Goal: Information Seeking & Learning: Learn about a topic

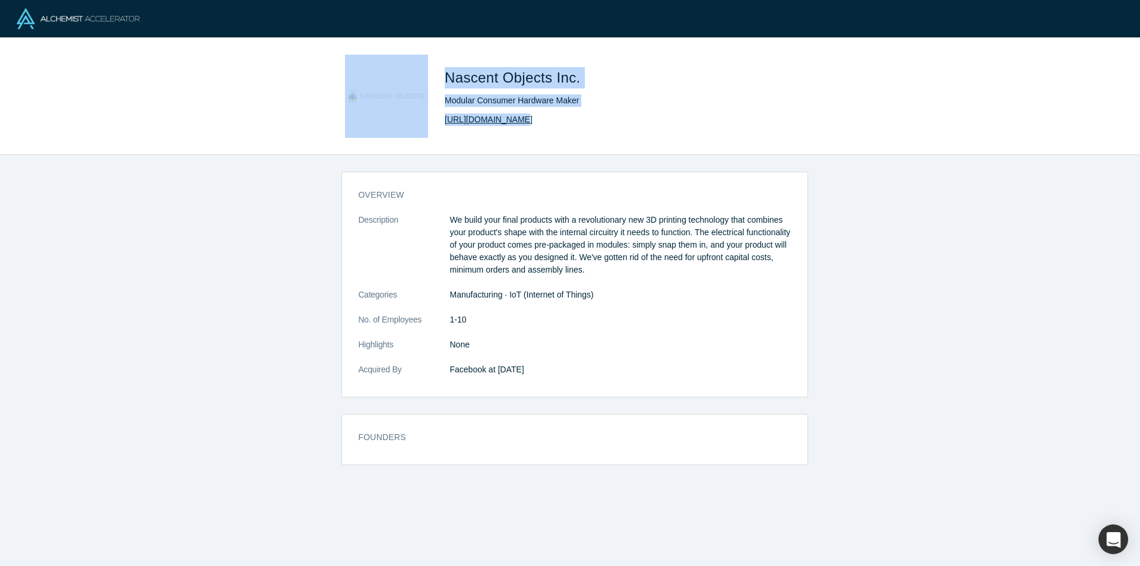
drag, startPoint x: 435, startPoint y: 115, endPoint x: 513, endPoint y: 119, distance: 79.0
click at [513, 119] on div "Nascent Objects Inc. Modular Consumer Hardware Maker http://www.nascentobjects.…" at bounding box center [570, 96] width 467 height 83
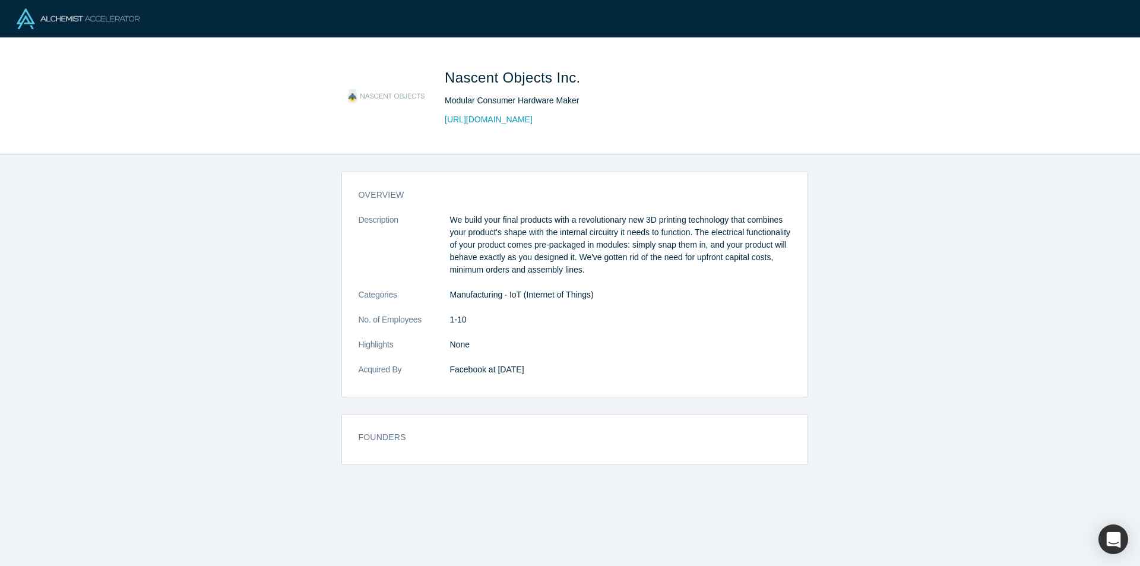
click at [615, 148] on div "Nascent Objects Inc. Modular Consumer Hardware Maker http://www.nascentobjects.…" at bounding box center [570, 96] width 1140 height 117
drag, startPoint x: 572, startPoint y: 122, endPoint x: 446, endPoint y: 119, distance: 126.5
click at [446, 119] on div "http://www.nascentobjects.com/" at bounding box center [611, 119] width 332 height 12
copy link "http://www.nascentobjects.com/"
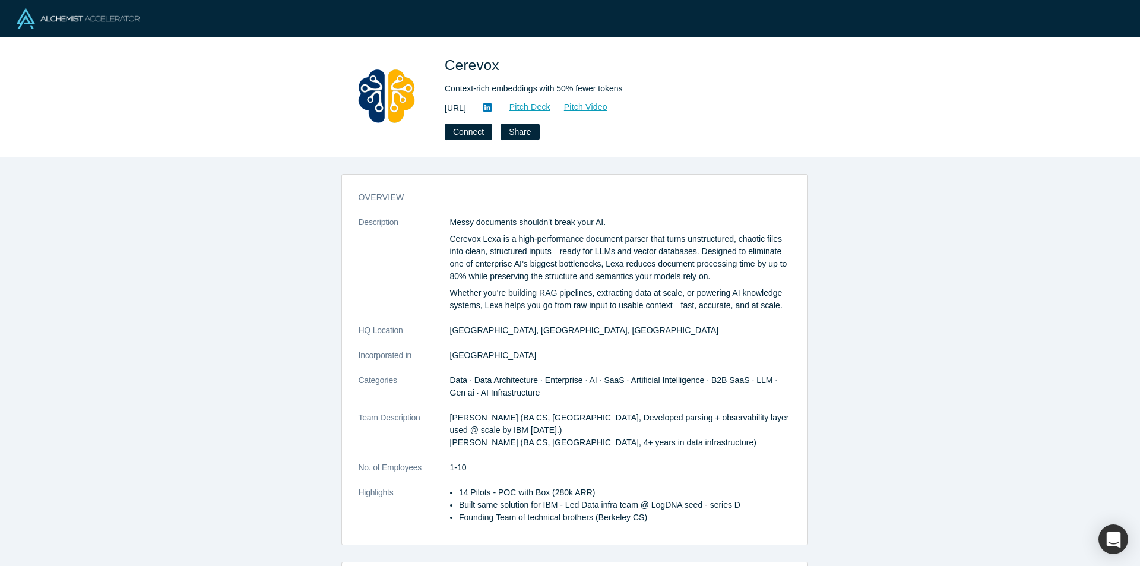
click at [466, 113] on link "[URL]" at bounding box center [455, 108] width 21 height 12
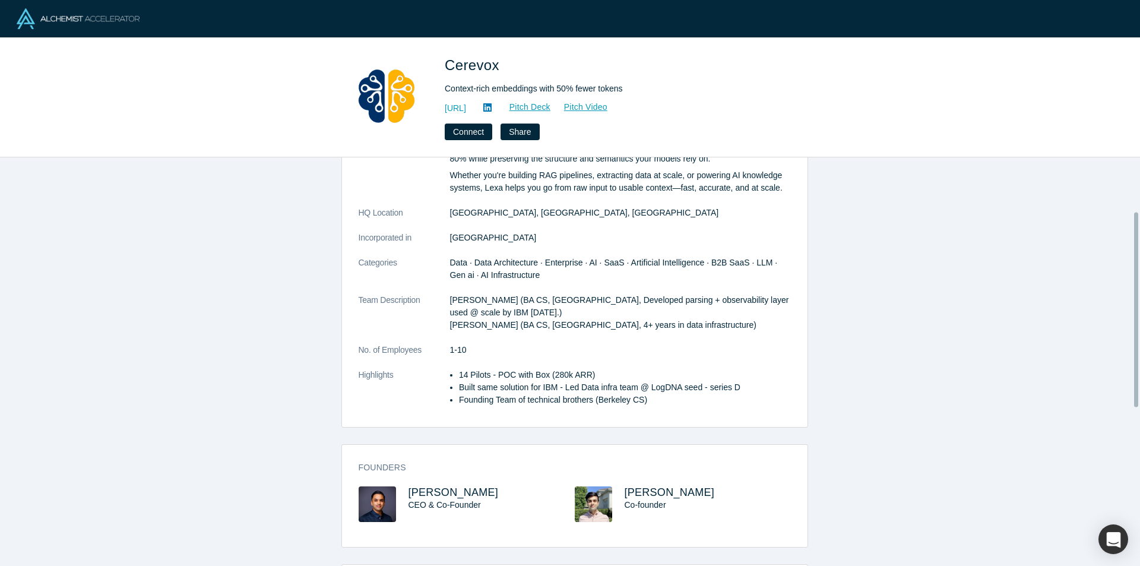
scroll to position [119, 0]
drag, startPoint x: 454, startPoint y: 357, endPoint x: 494, endPoint y: 347, distance: 41.6
click at [494, 347] on dl "Description Messy documents shouldn't break your AI. Cerevox Lexa is a high-per…" at bounding box center [575, 257] width 432 height 320
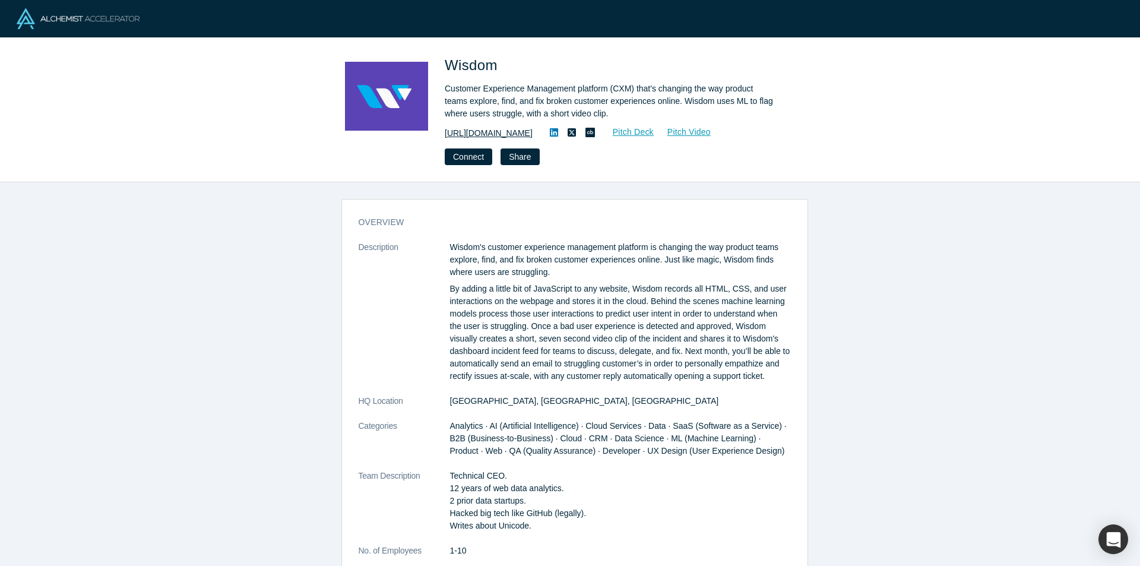
click at [477, 133] on link "https://getwisdom.io/" at bounding box center [489, 133] width 88 height 12
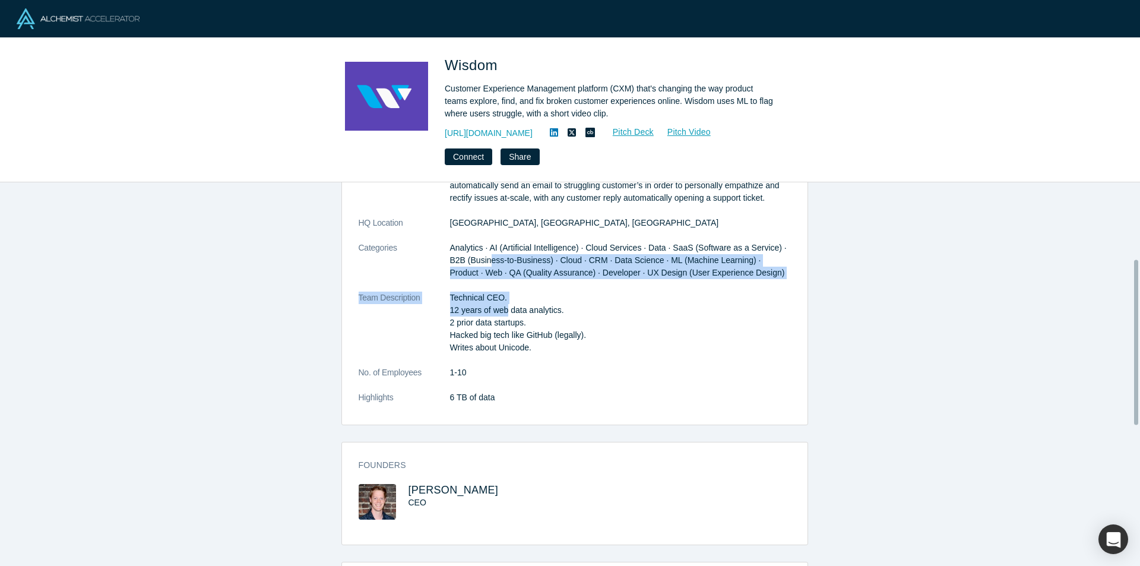
drag, startPoint x: 468, startPoint y: 255, endPoint x: 497, endPoint y: 315, distance: 67.4
click at [497, 315] on dl "Description Wisdom's customer experience management platform is changing the wa…" at bounding box center [575, 239] width 432 height 353
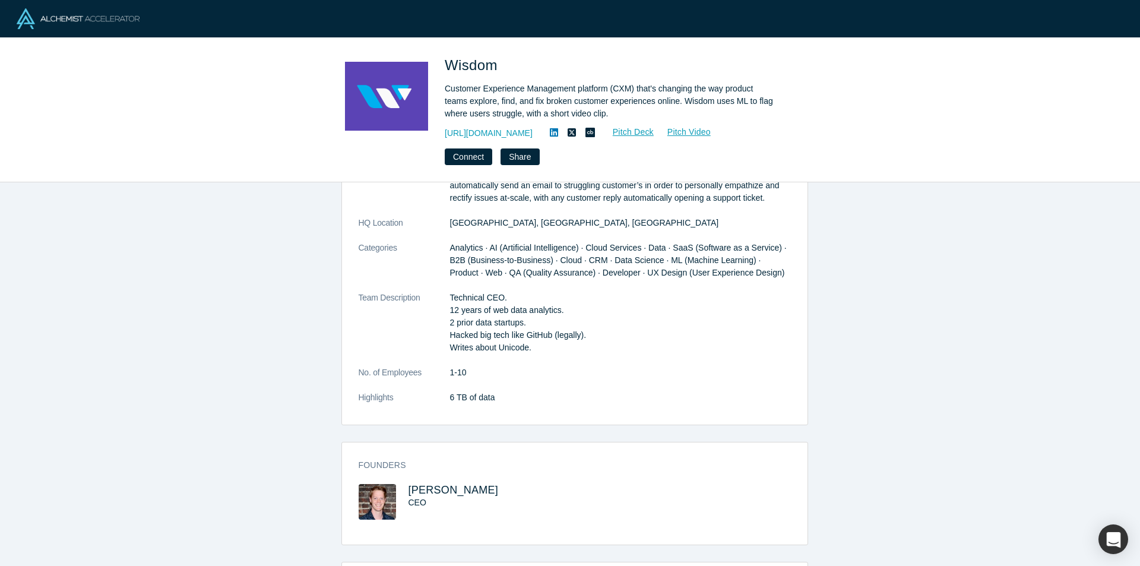
click at [500, 336] on p "Technical CEO. 12 years of web data analytics. 2 prior data startups. Hacked bi…" at bounding box center [620, 322] width 341 height 62
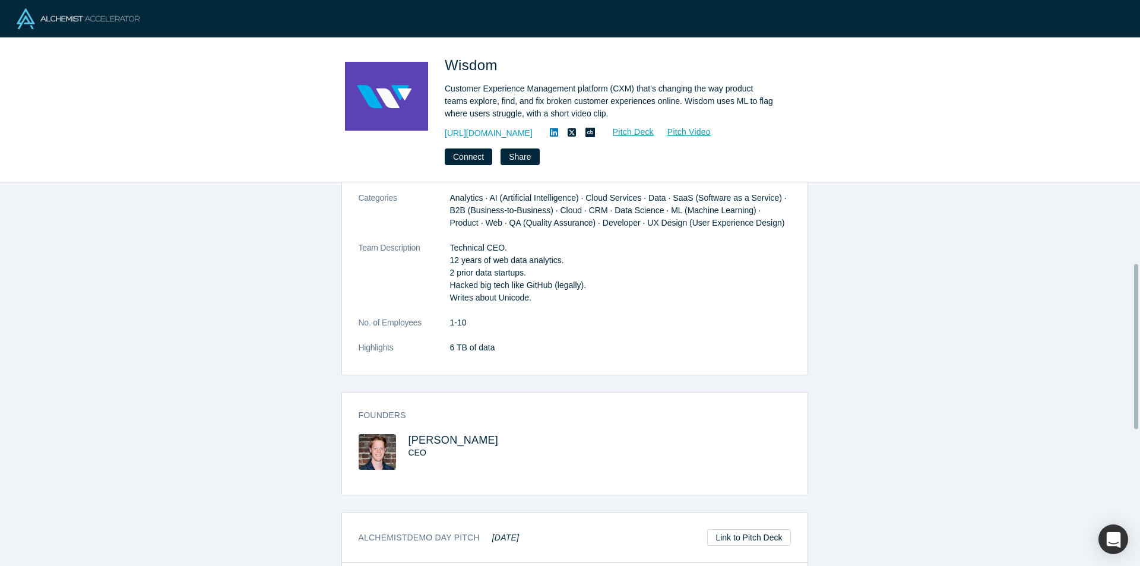
scroll to position [356, 0]
